Goal: Task Accomplishment & Management: Use online tool/utility

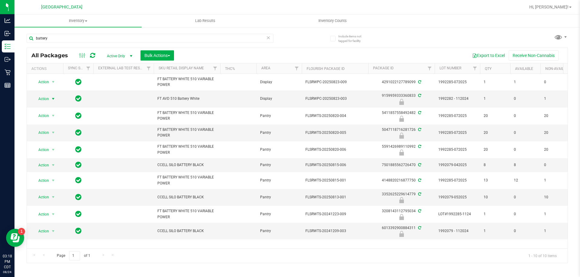
click at [269, 40] on icon at bounding box center [268, 37] width 4 height 7
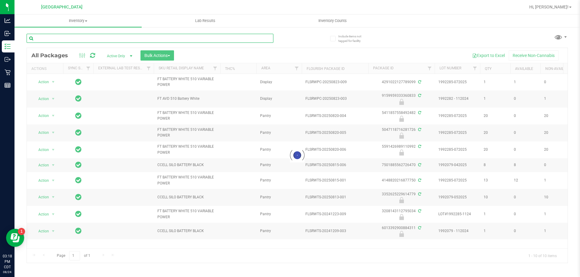
click at [264, 40] on input "text" at bounding box center [150, 38] width 247 height 9
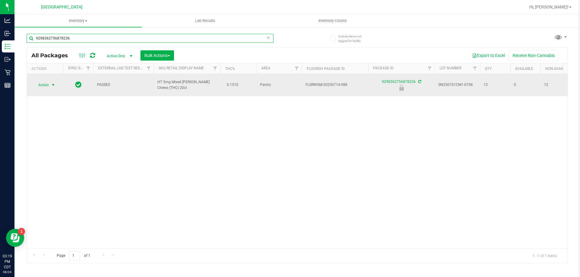
type input "9298362756878236"
click at [41, 81] on span "Action" at bounding box center [41, 85] width 16 height 8
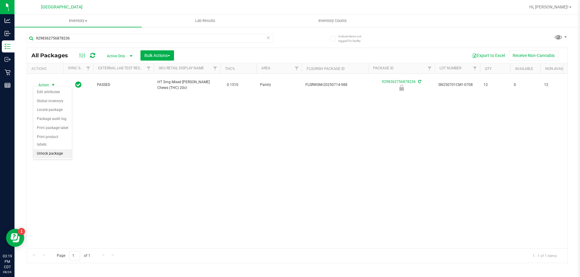
click at [37, 149] on li "Unlock package" at bounding box center [52, 153] width 39 height 9
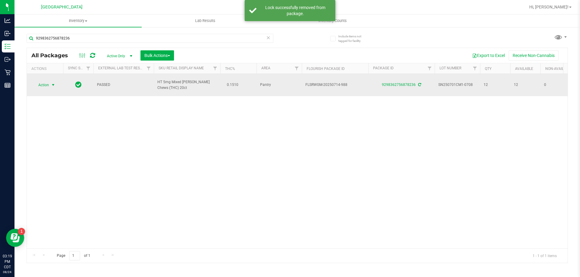
click at [48, 84] on span "Action" at bounding box center [41, 85] width 16 height 8
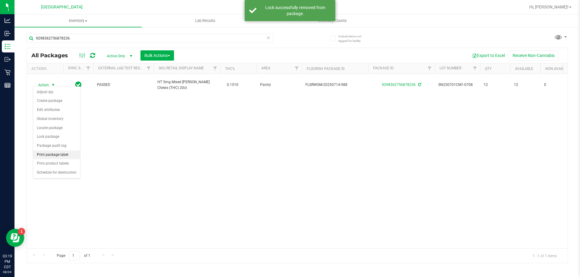
click at [66, 156] on li "Print package label" at bounding box center [56, 155] width 47 height 9
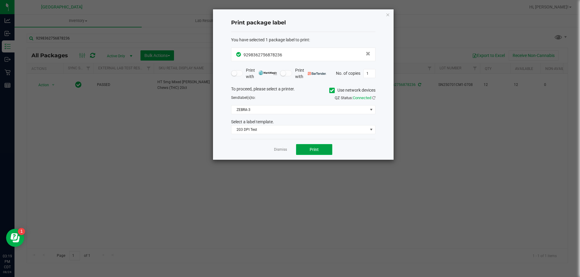
click at [308, 148] on button "Print" at bounding box center [314, 149] width 36 height 11
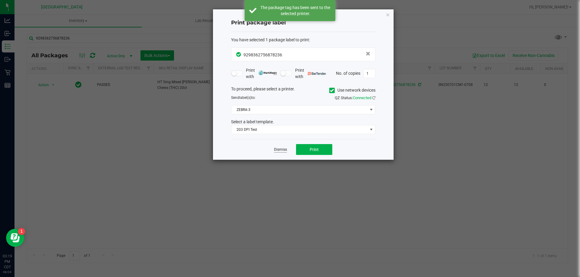
click at [282, 151] on link "Dismiss" at bounding box center [280, 149] width 13 height 5
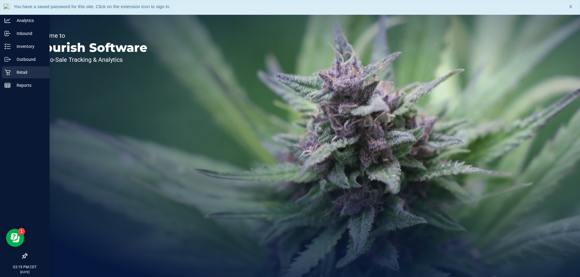
click at [19, 72] on p "Retail" at bounding box center [29, 72] width 36 height 7
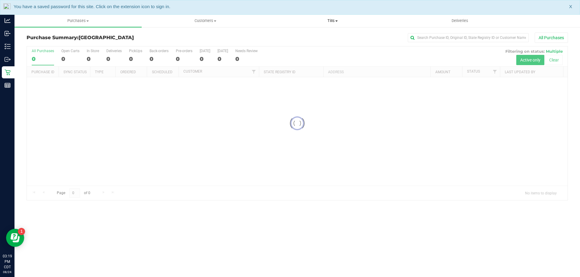
click at [332, 22] on span "Tills" at bounding box center [332, 20] width 127 height 5
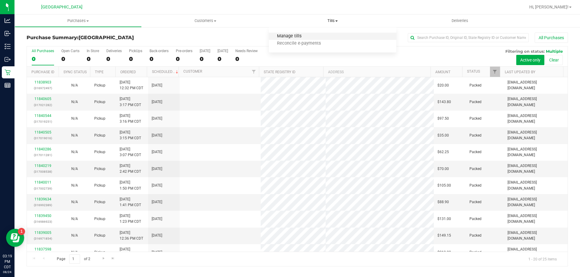
click at [305, 37] on span "Manage tills" at bounding box center [289, 36] width 41 height 5
